Goal: Submit feedback/report problem

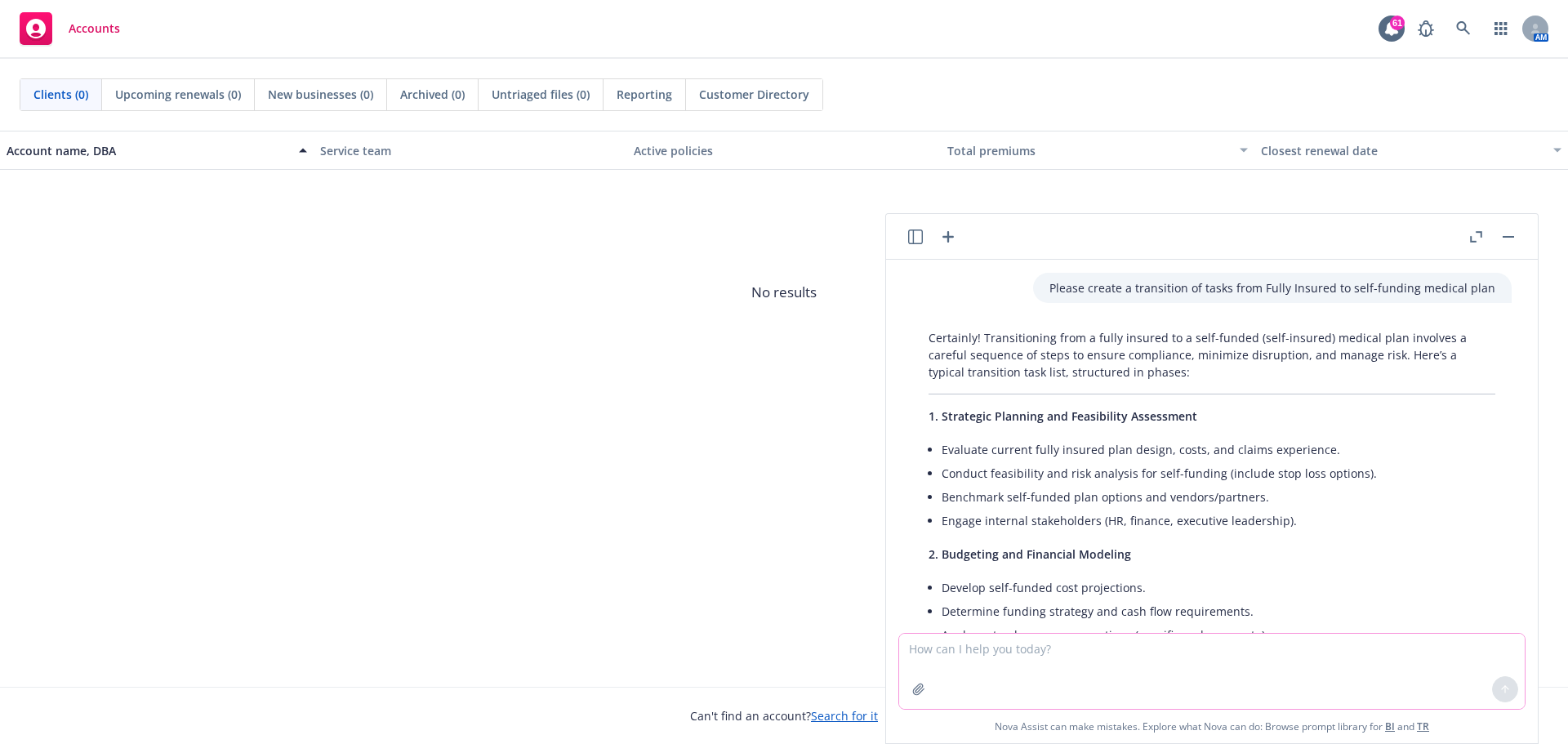
scroll to position [2141, 0]
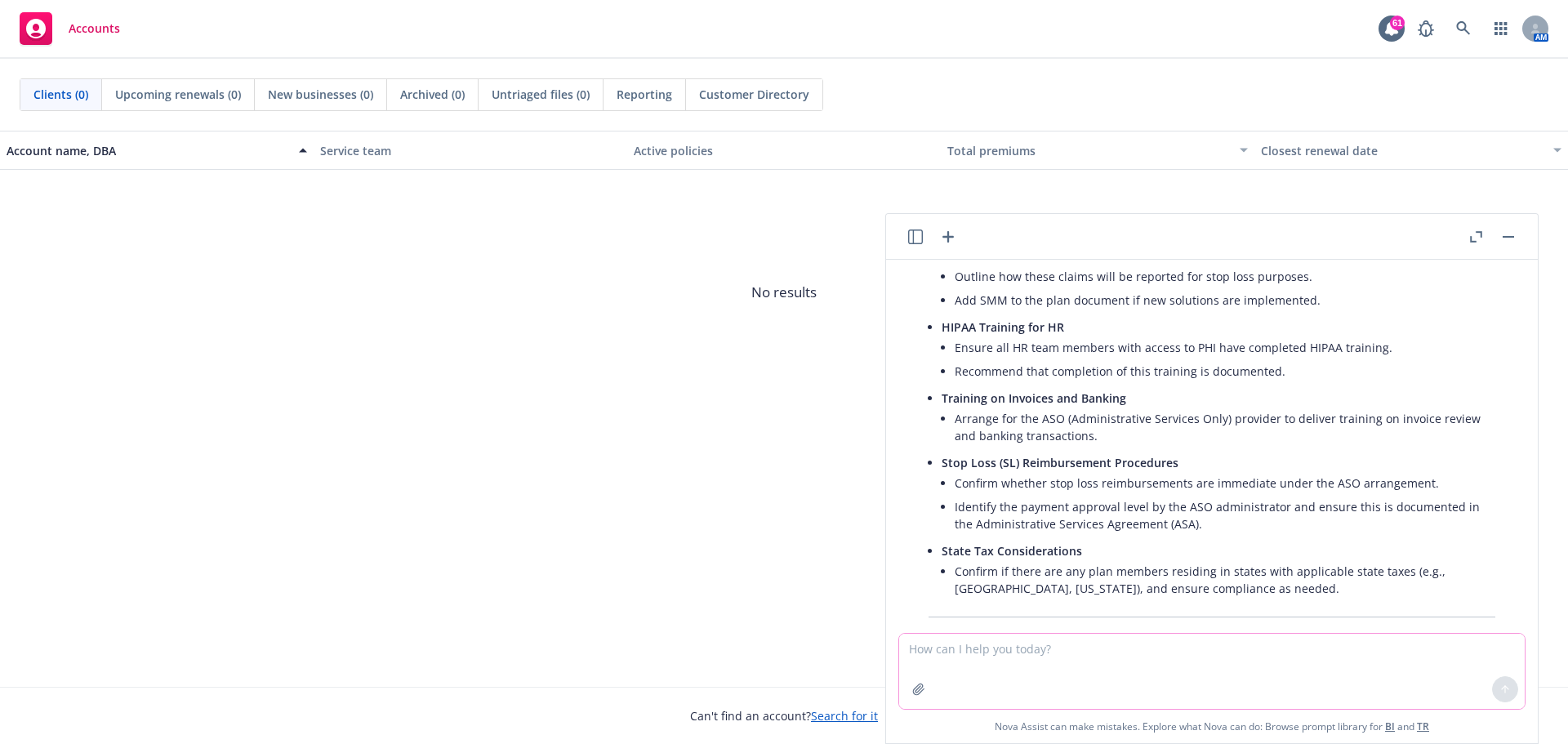
click at [1025, 672] on textarea at bounding box center [1212, 672] width 626 height 75
type textarea "please edit email."
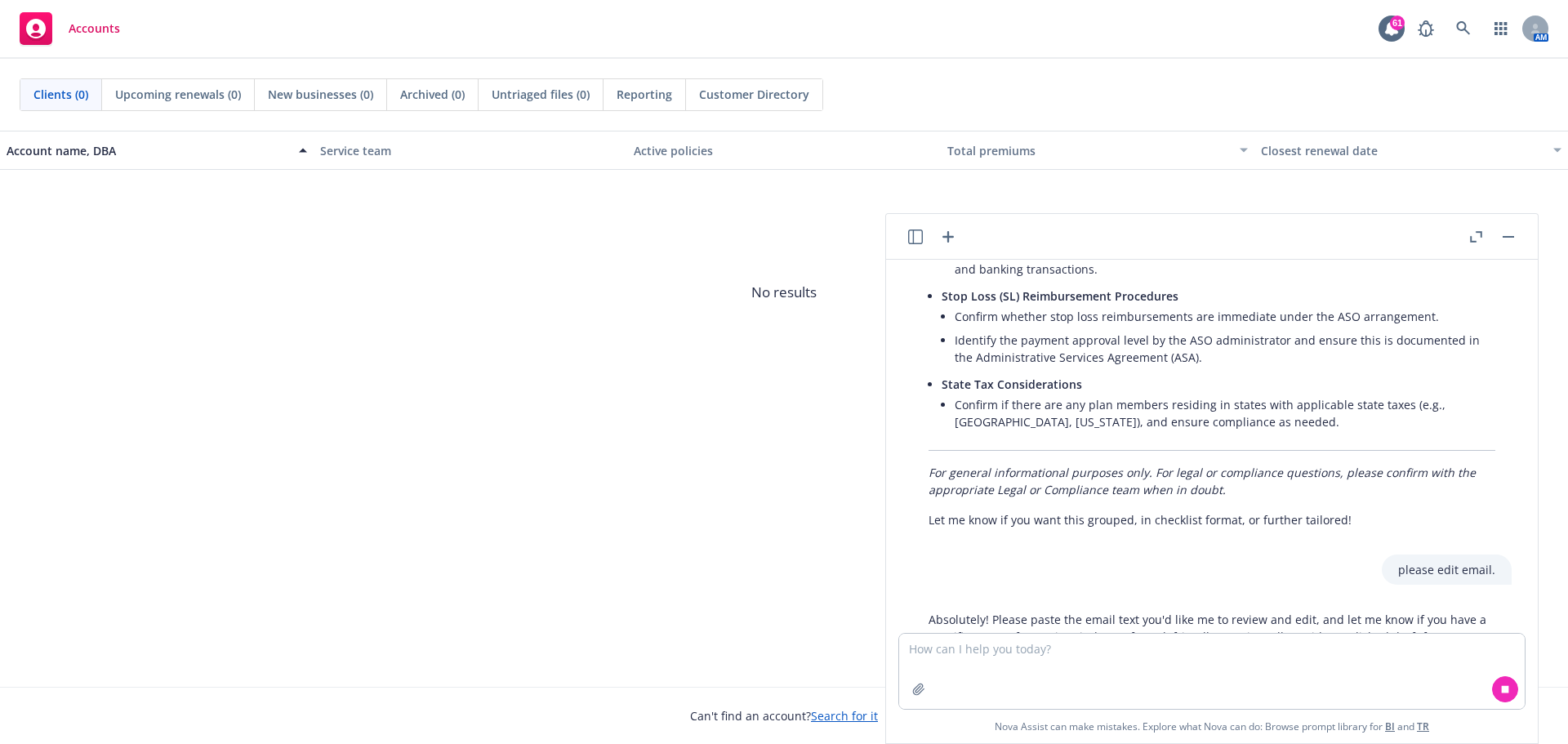
scroll to position [2349, 0]
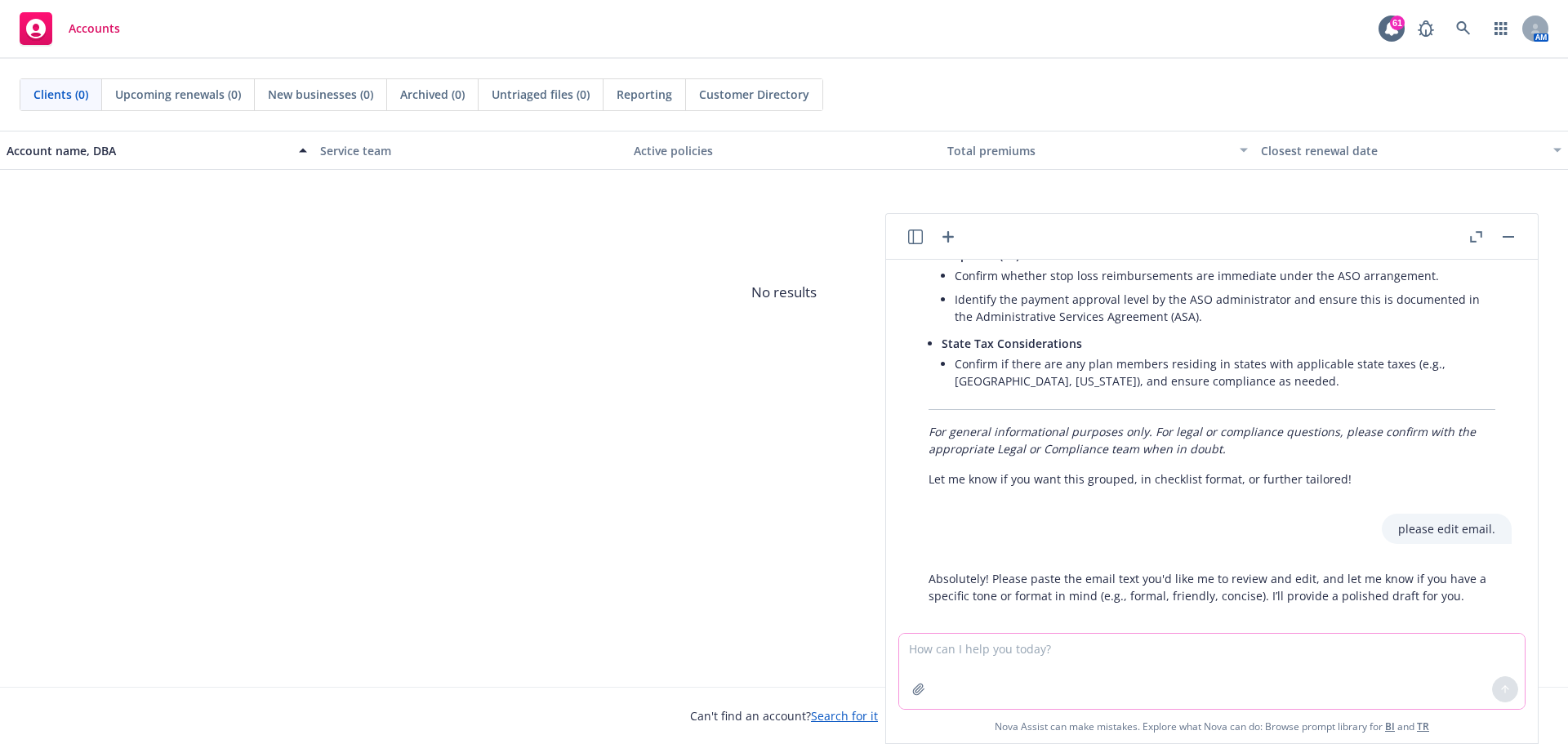
click at [968, 654] on textarea at bounding box center [1212, 672] width 626 height 75
paste textarea "We met with [PERSON_NAME] [DATE] to discuss Progyny’s transition of care and th…"
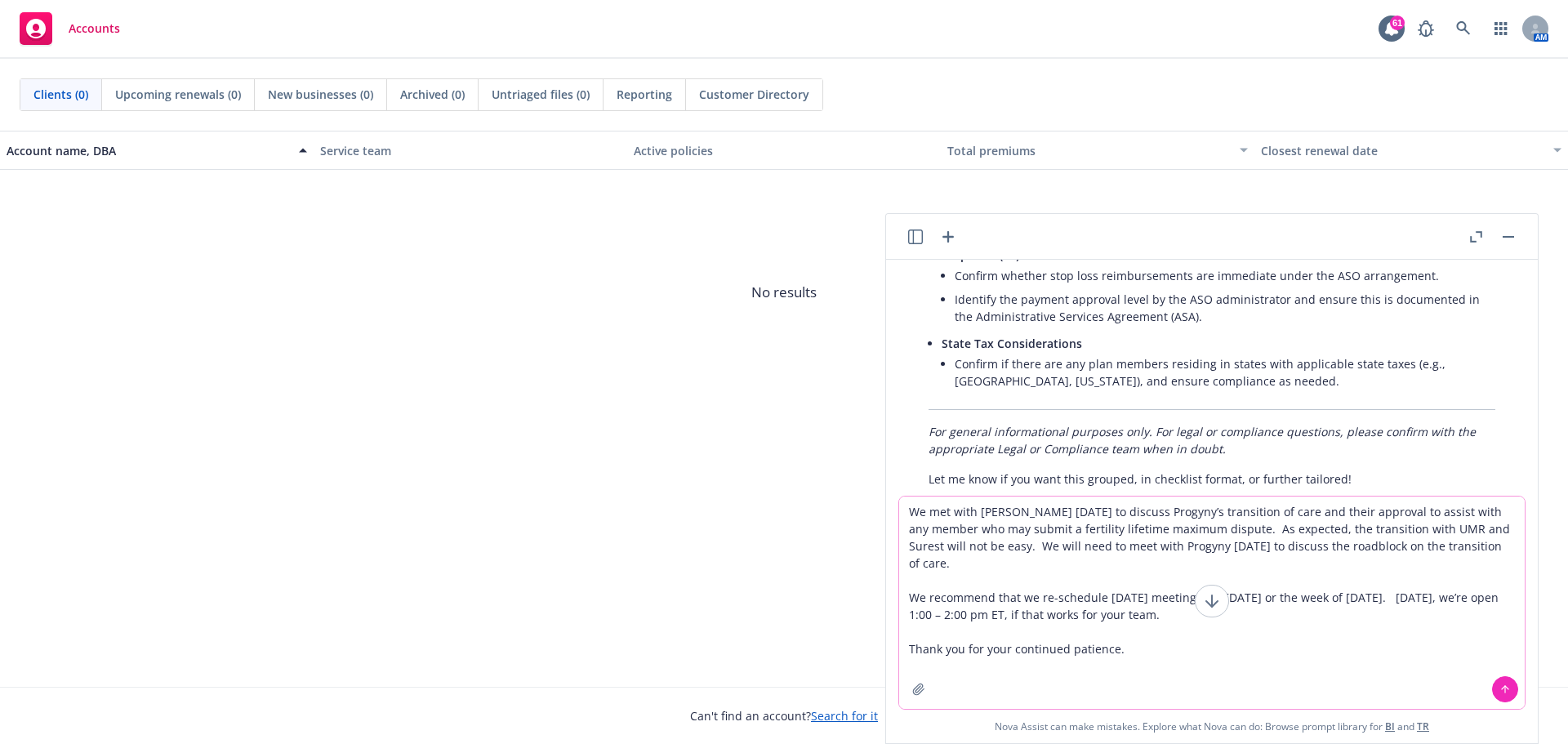
type textarea "We met with [PERSON_NAME] [DATE] to discuss Progyny’s transition of care and th…"
click at [1499, 685] on icon at bounding box center [1505, 689] width 11 height 11
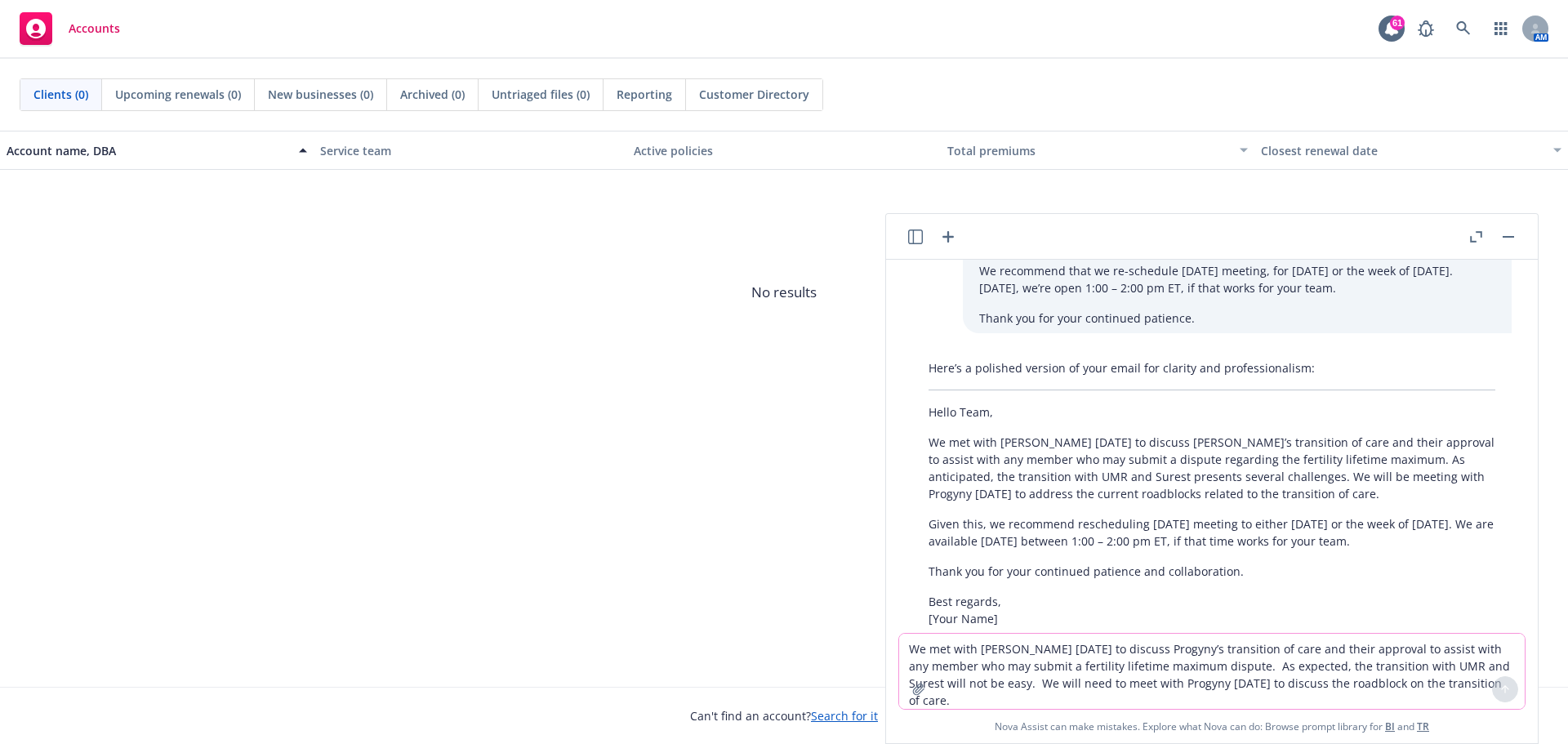
scroll to position [2845, 0]
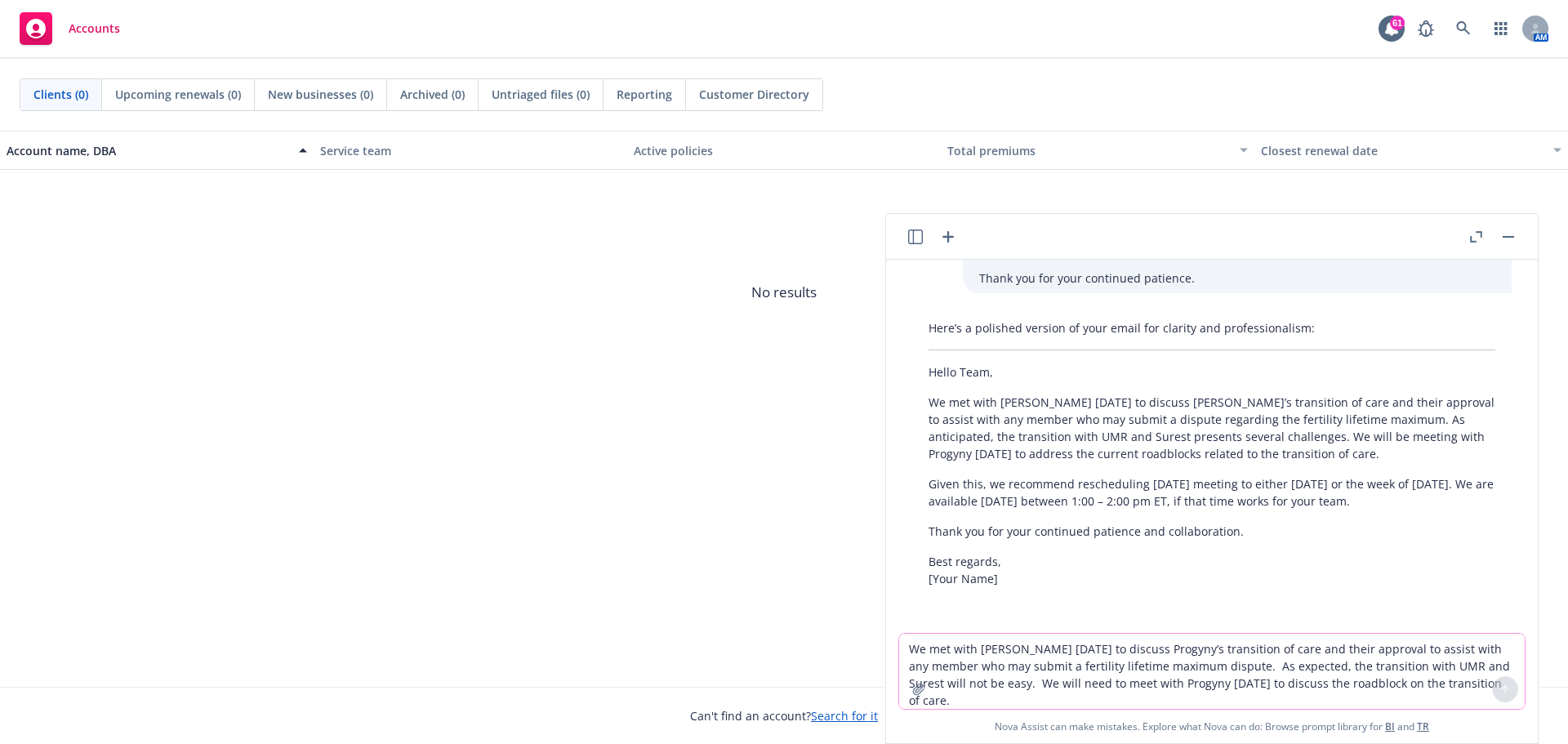
click at [942, 393] on p "We met with [PERSON_NAME] [DATE] to discuss [PERSON_NAME]’s transition of care …" at bounding box center [1212, 427] width 567 height 69
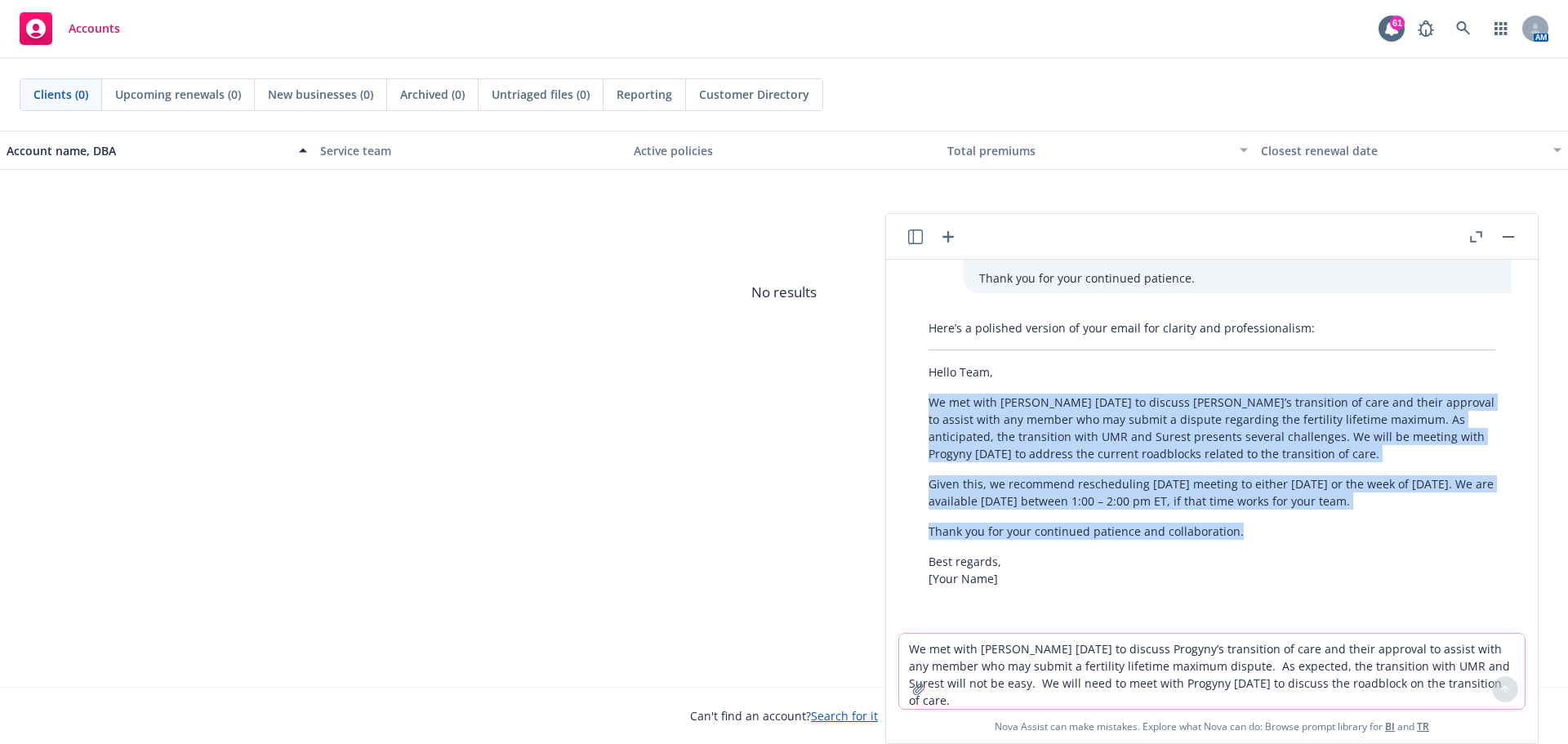
drag, startPoint x: 931, startPoint y: 385, endPoint x: 1239, endPoint y: 491, distance: 325.7
click at [1253, 527] on div "Here’s a polished version of your email for clarity and professionalism: Hello …" at bounding box center [1212, 453] width 599 height 281
copy div "We met with [PERSON_NAME] [DATE] to discuss [PERSON_NAME]’s transition of care …"
